Goal: Find specific page/section: Find specific page/section

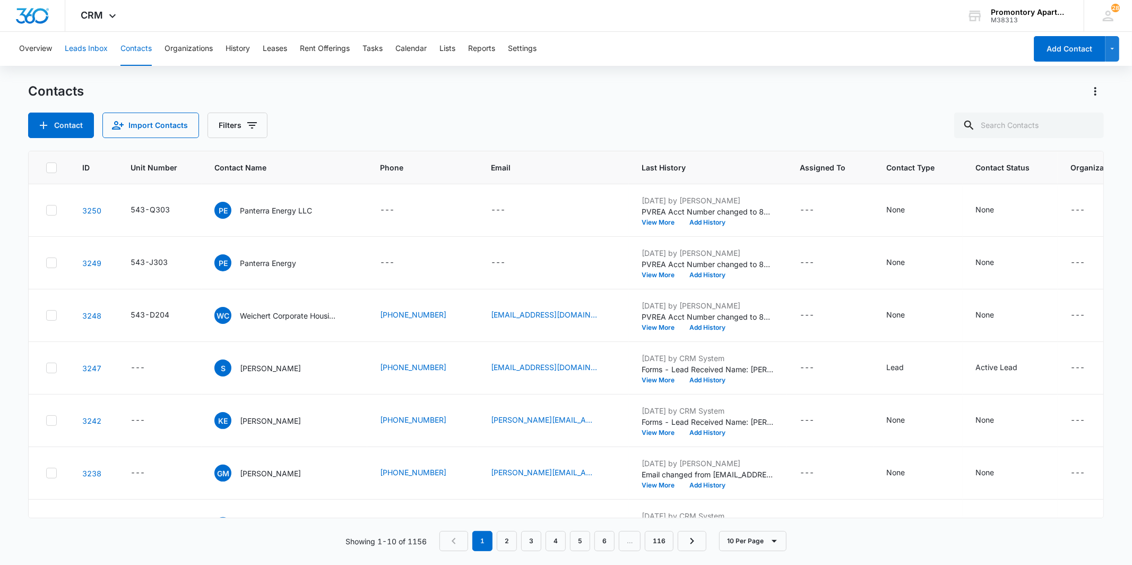
click at [81, 45] on button "Leads Inbox" at bounding box center [86, 49] width 43 height 34
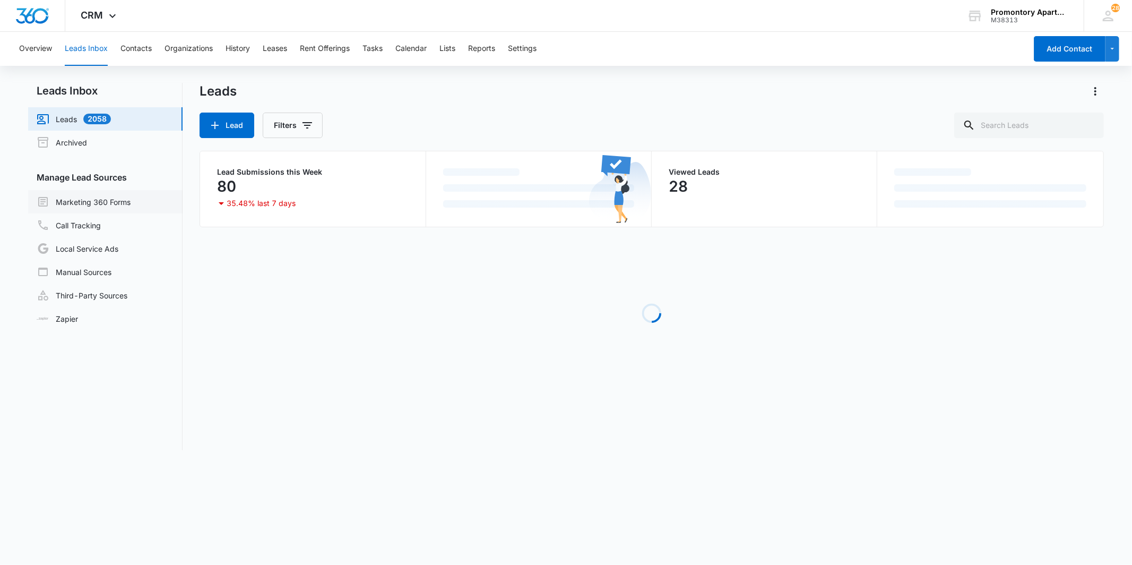
click at [118, 202] on link "Marketing 360 Forms" at bounding box center [84, 201] width 94 height 13
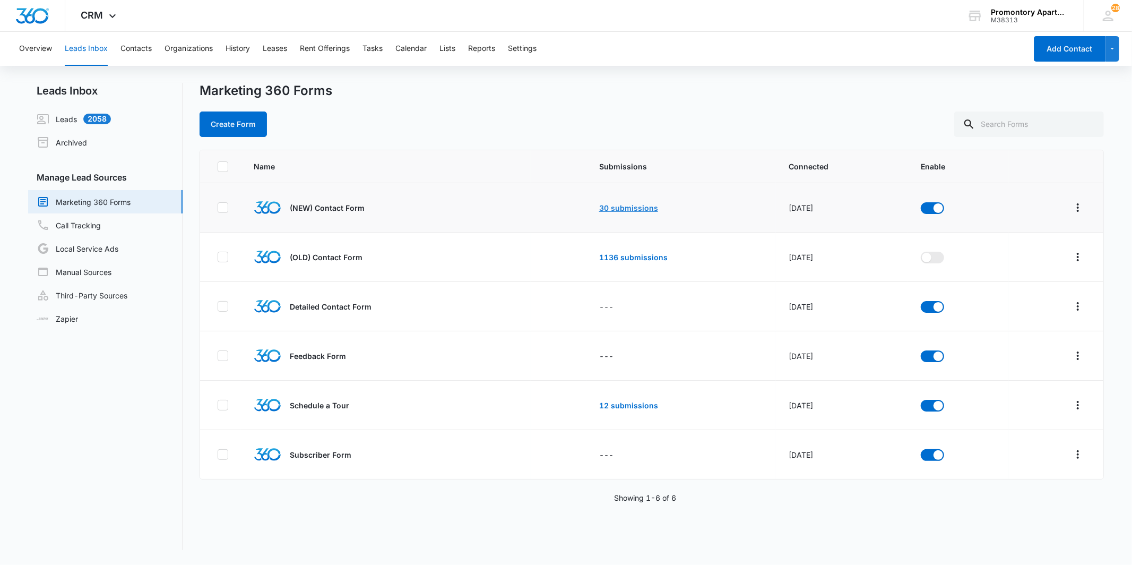
click at [564, 205] on link "30 submissions" at bounding box center [628, 207] width 59 height 9
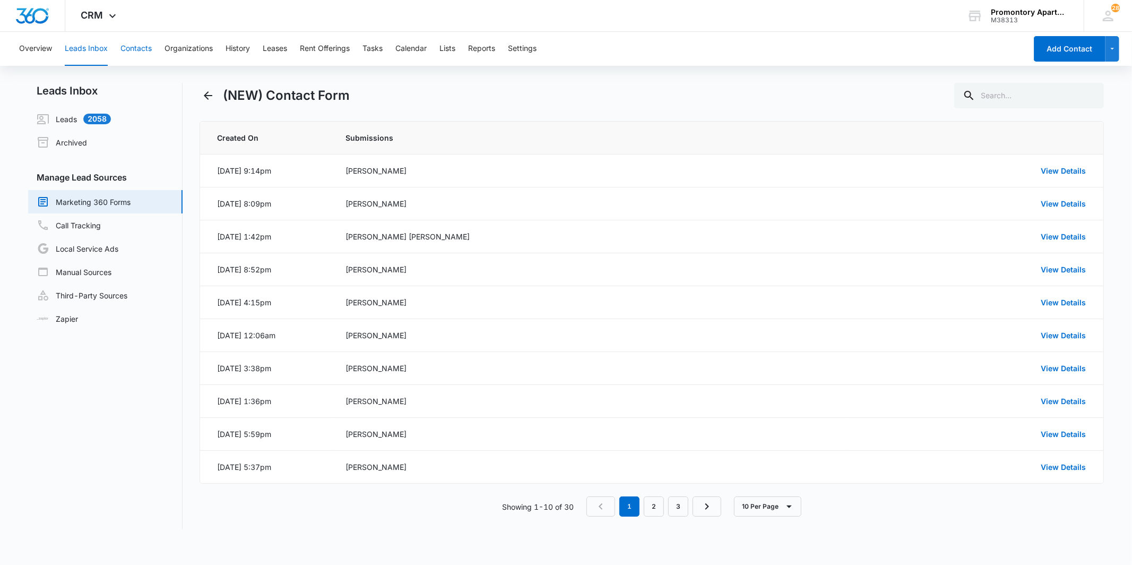
click at [149, 51] on button "Contacts" at bounding box center [135, 49] width 31 height 34
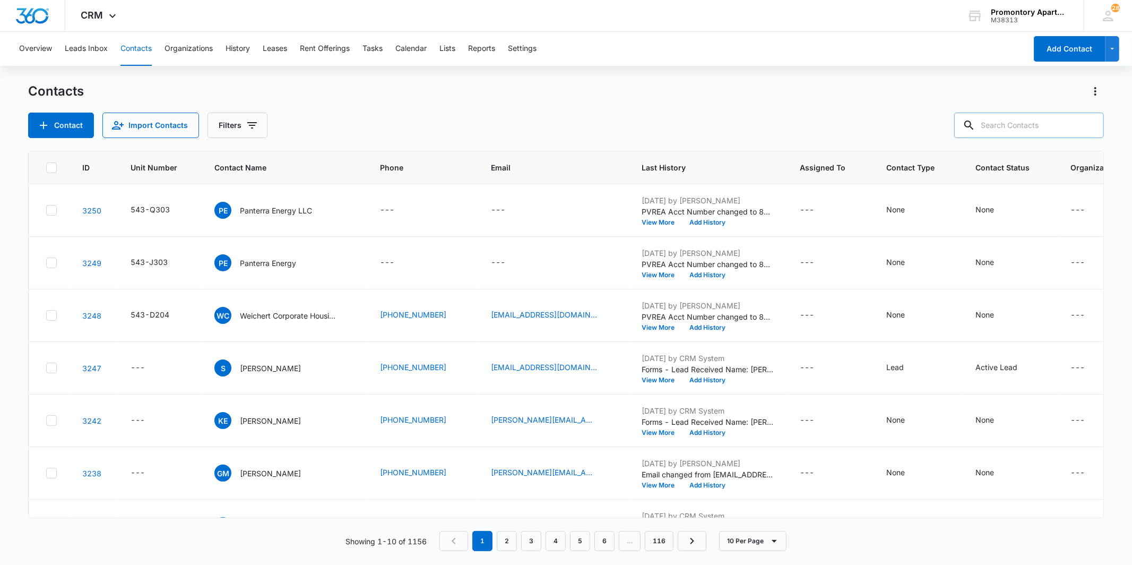
click at [564, 133] on input "text" at bounding box center [1029, 124] width 150 height 25
type input "m105"
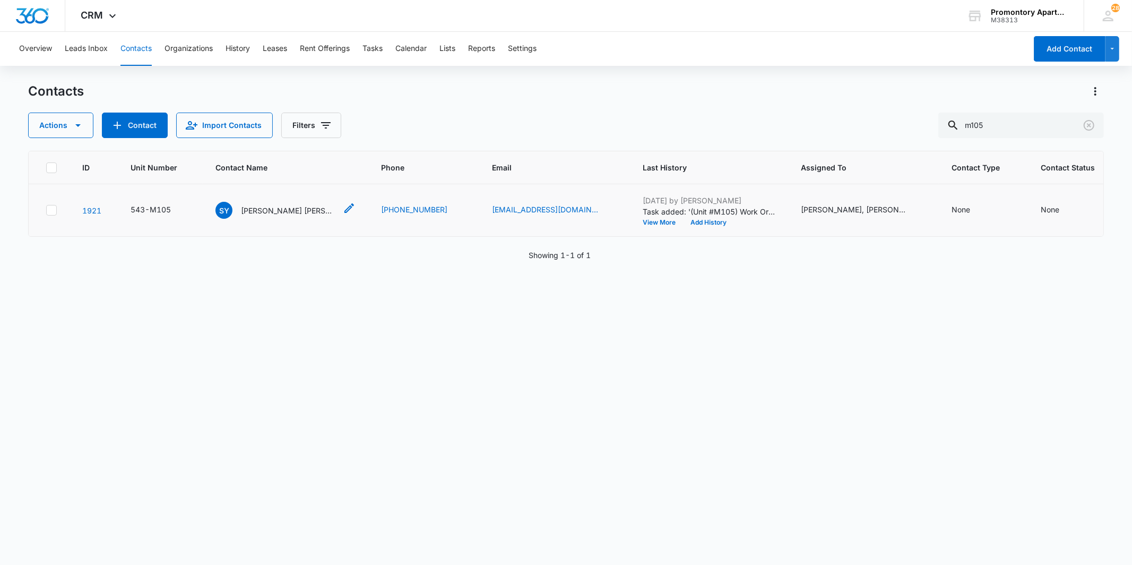
click at [249, 205] on p "[PERSON_NAME] [PERSON_NAME]" at bounding box center [288, 210] width 95 height 11
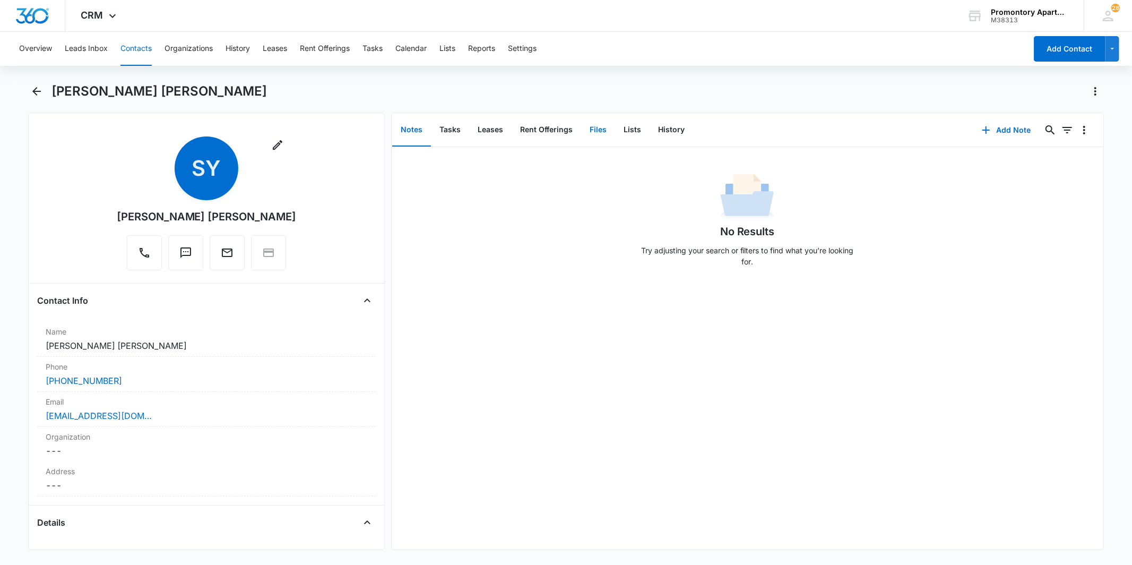
click at [564, 126] on button "Files" at bounding box center [598, 130] width 34 height 33
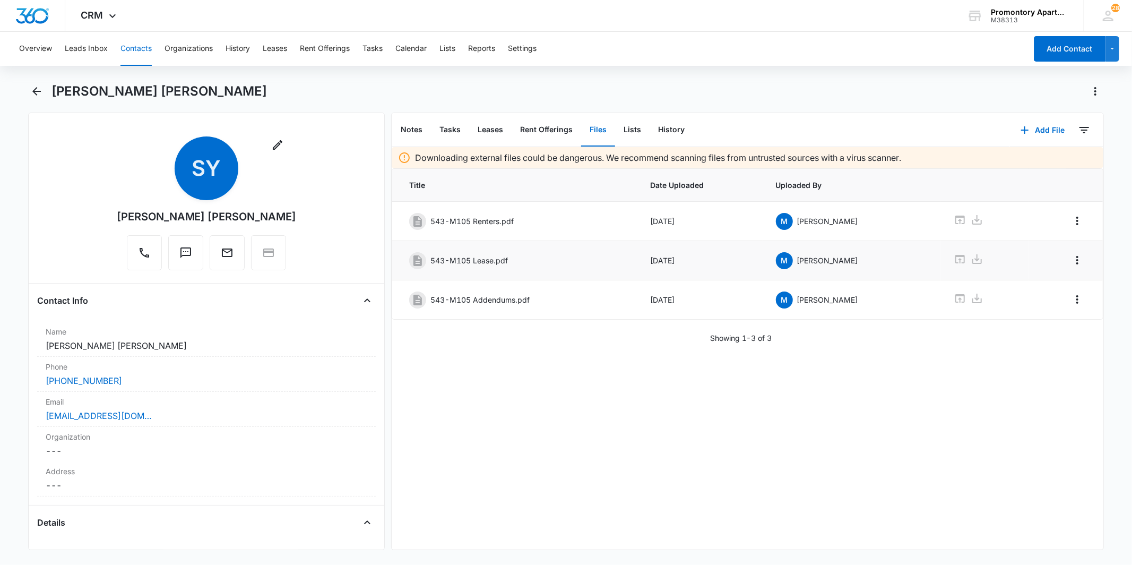
click at [564, 260] on span "M" at bounding box center [784, 260] width 17 height 17
click at [564, 261] on span "M" at bounding box center [784, 260] width 17 height 17
click at [564, 261] on icon at bounding box center [959, 259] width 13 height 13
click at [33, 92] on icon "Back" at bounding box center [36, 91] width 13 height 13
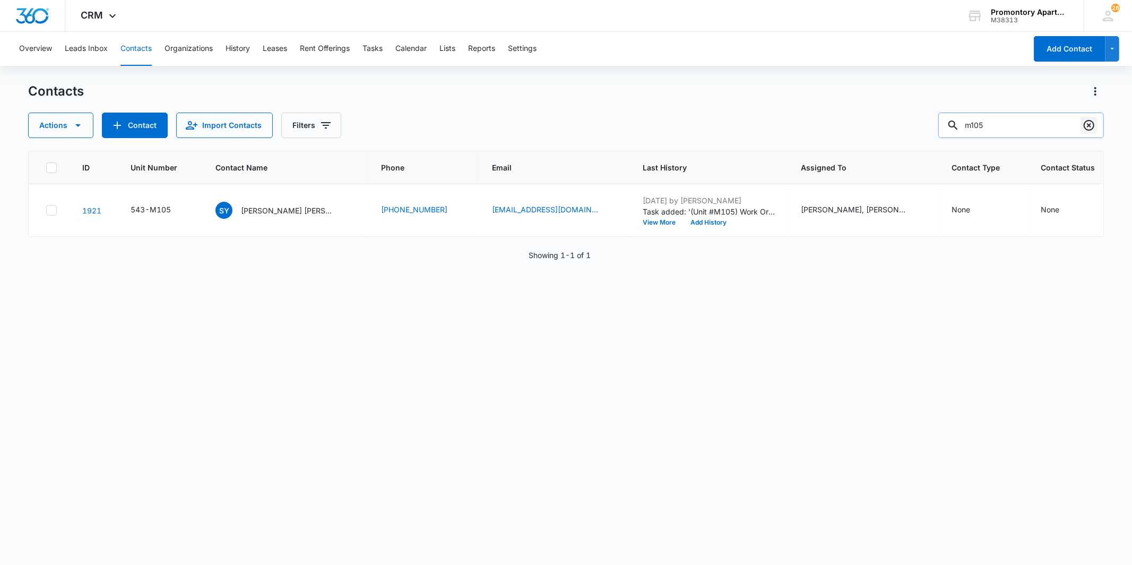
click at [564, 121] on icon "Clear" at bounding box center [1088, 125] width 13 height 13
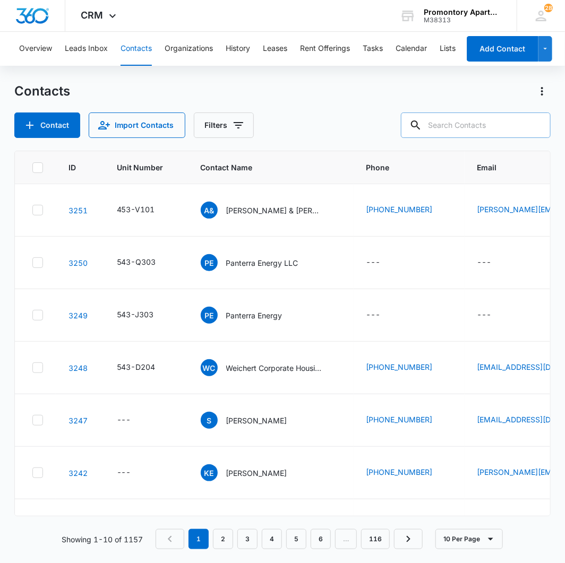
click at [489, 126] on input "text" at bounding box center [476, 124] width 150 height 25
type input "s303"
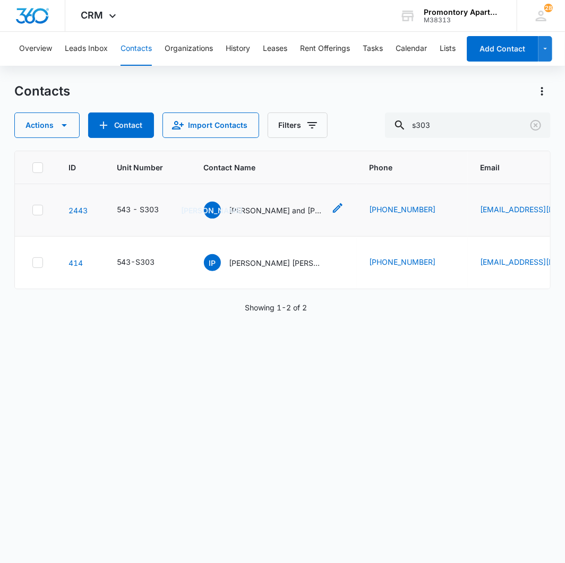
click at [215, 214] on span "[PERSON_NAME]" at bounding box center [212, 210] width 17 height 17
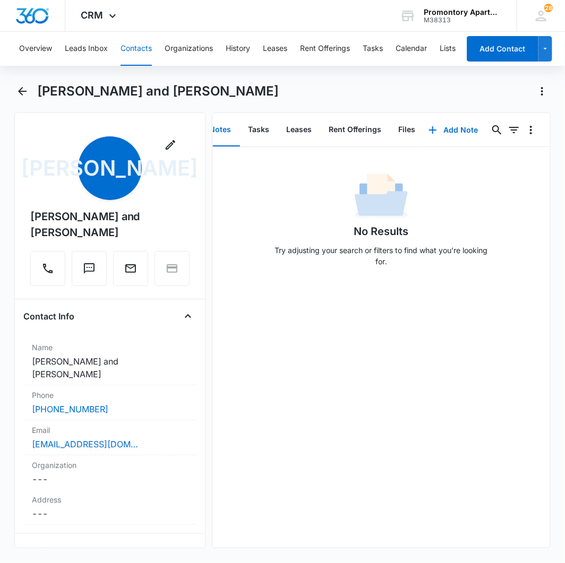
scroll to position [0, 23]
click at [395, 128] on button "Files" at bounding box center [395, 130] width 34 height 33
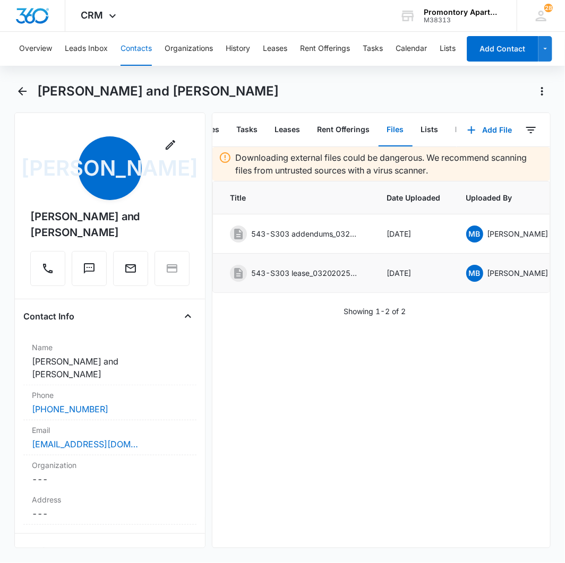
click at [473, 274] on span "MB" at bounding box center [474, 273] width 17 height 17
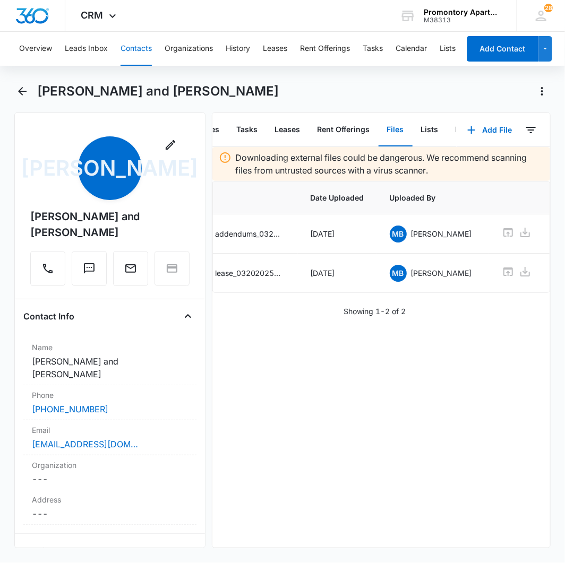
scroll to position [0, 106]
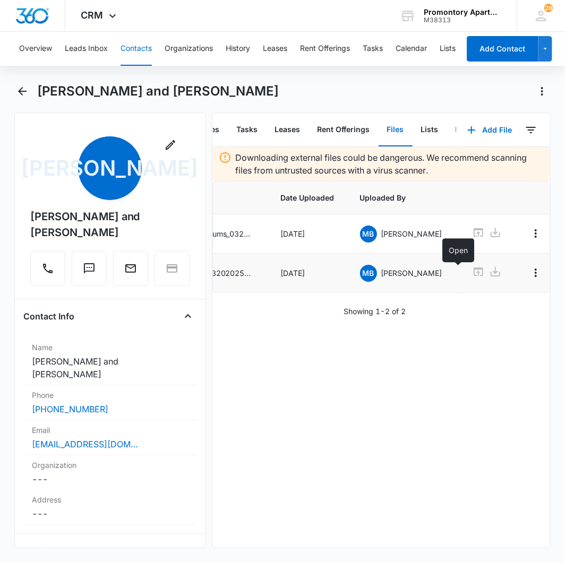
click at [473, 273] on icon at bounding box center [478, 271] width 10 height 8
